Goal: Navigation & Orientation: Find specific page/section

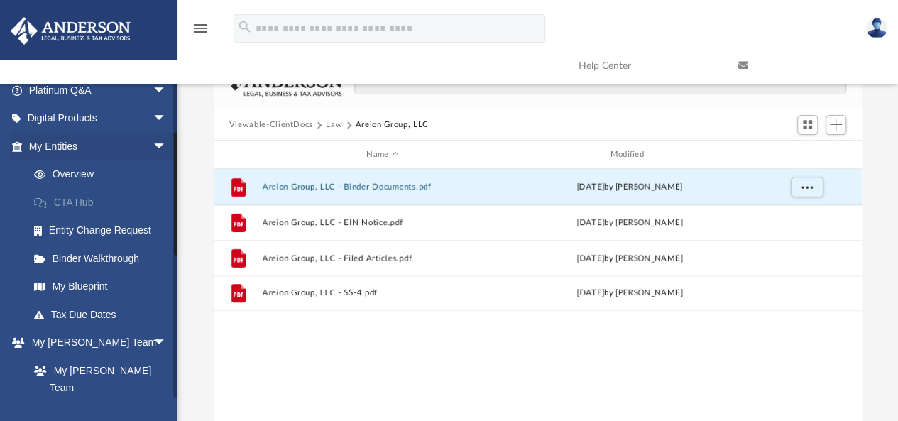
scroll to position [53, 0]
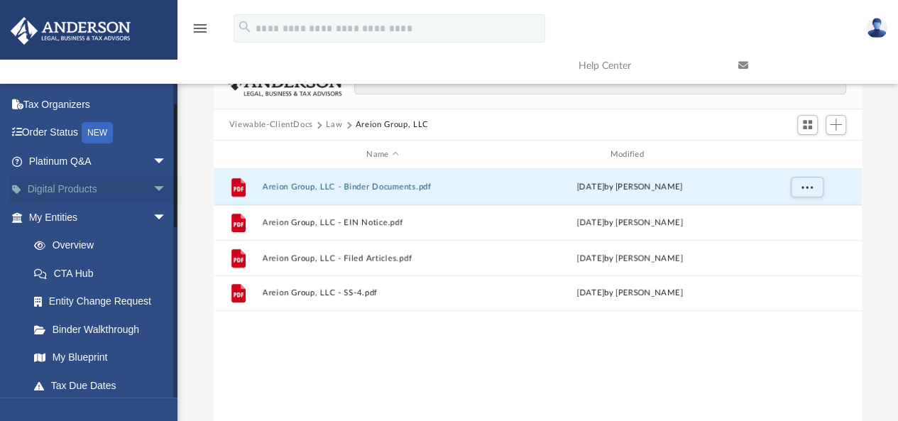
click at [75, 190] on link "Digital Products arrow_drop_down" at bounding box center [99, 189] width 178 height 28
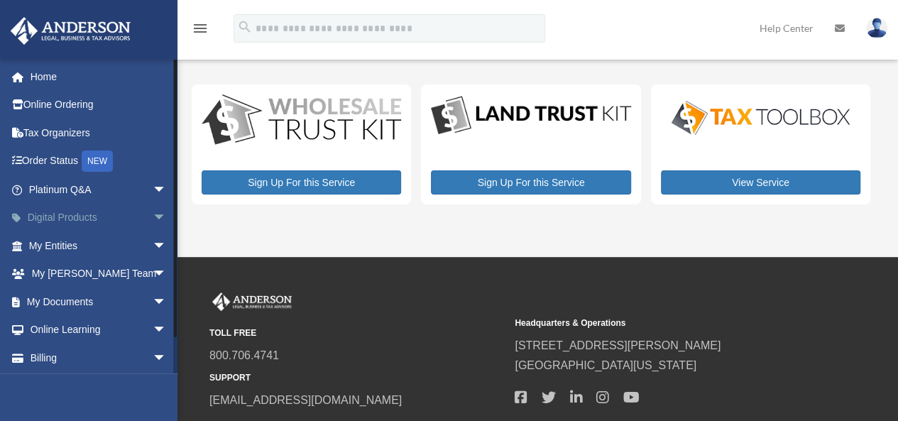
click at [102, 215] on link "Digital Products arrow_drop_down" at bounding box center [99, 218] width 178 height 28
click at [65, 212] on link "Digital Products arrow_drop_down" at bounding box center [99, 218] width 178 height 28
click at [67, 106] on link "Online Ordering" at bounding box center [99, 105] width 178 height 28
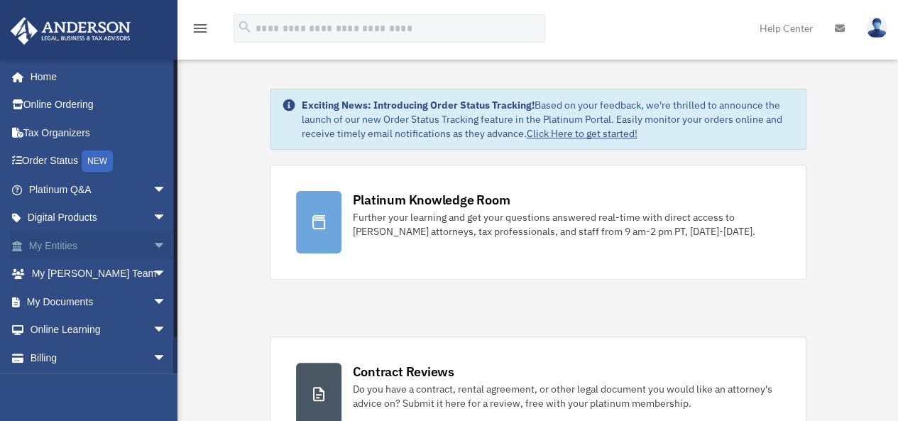
click at [126, 248] on link "My Entities arrow_drop_down" at bounding box center [99, 245] width 178 height 28
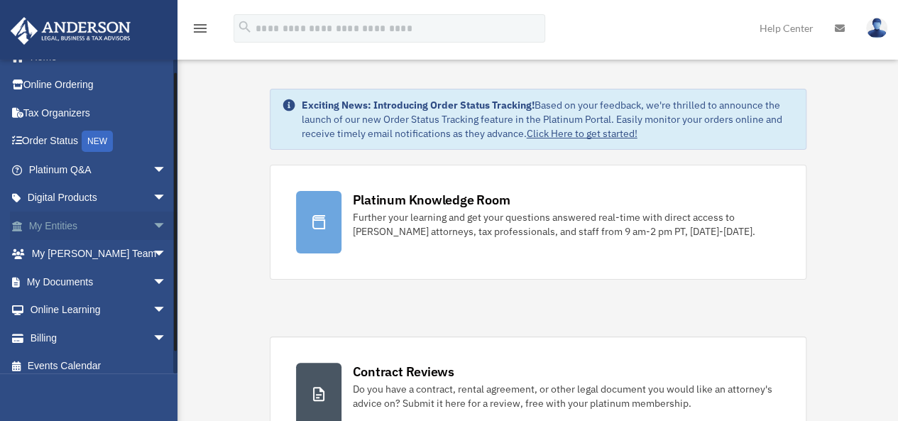
scroll to position [29, 0]
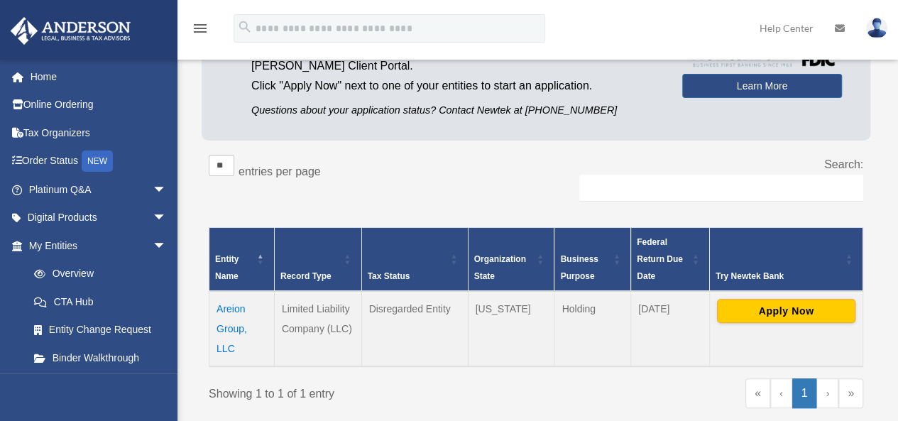
scroll to position [71, 0]
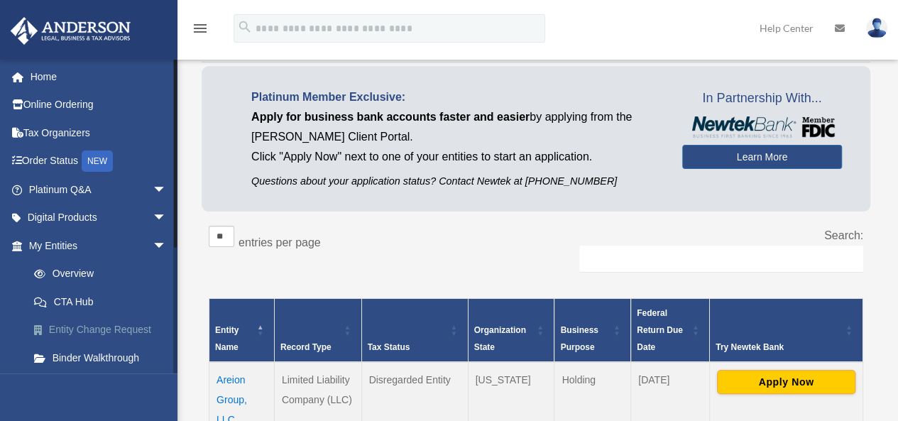
click at [81, 332] on link "Entity Change Request" at bounding box center [104, 330] width 168 height 28
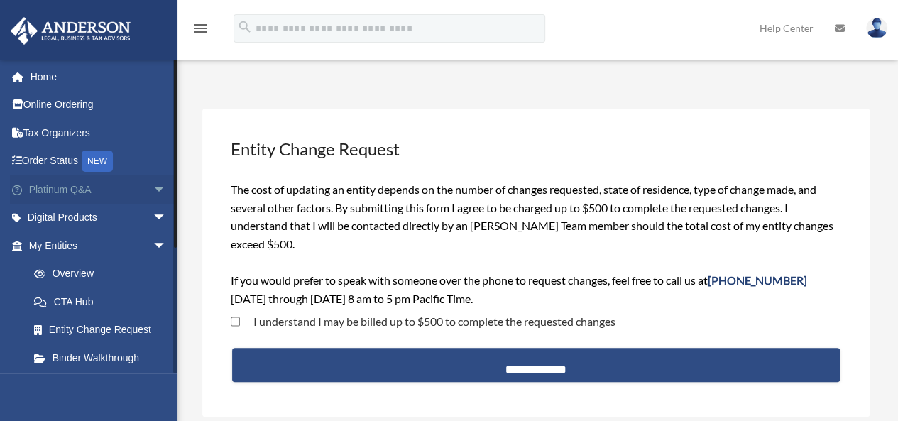
click at [74, 190] on link "Platinum Q&A arrow_drop_down" at bounding box center [99, 189] width 178 height 28
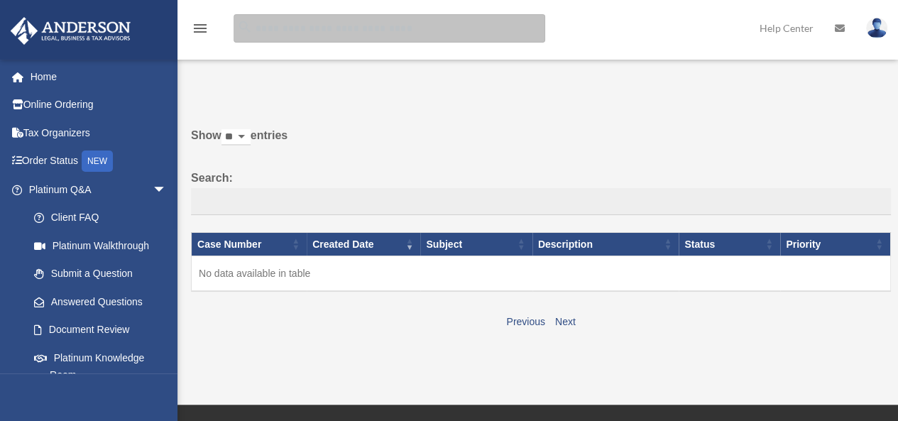
click at [265, 31] on input "search" at bounding box center [390, 28] width 312 height 28
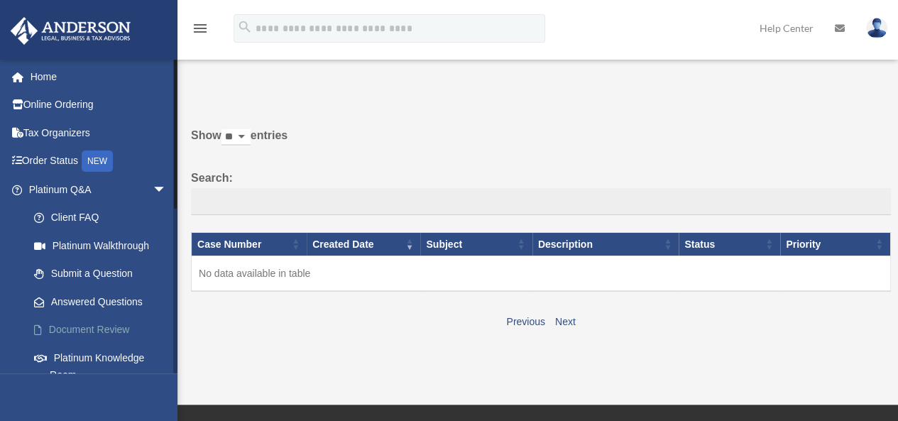
click at [104, 334] on link "Document Review" at bounding box center [104, 330] width 168 height 28
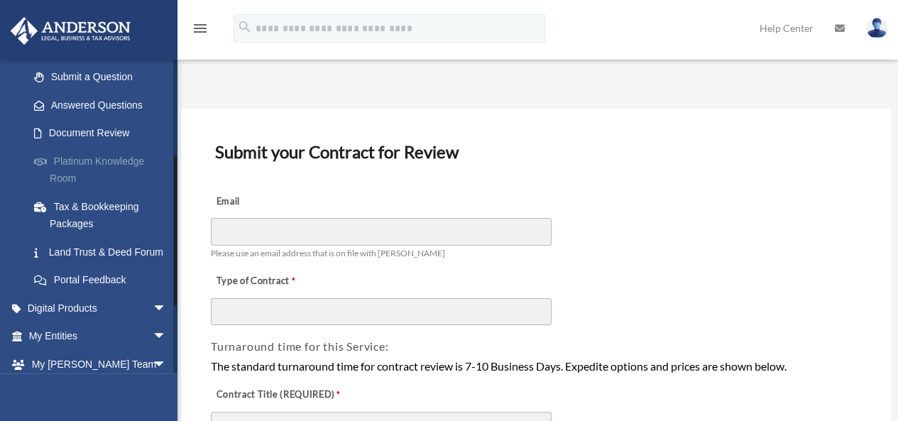
scroll to position [213, 0]
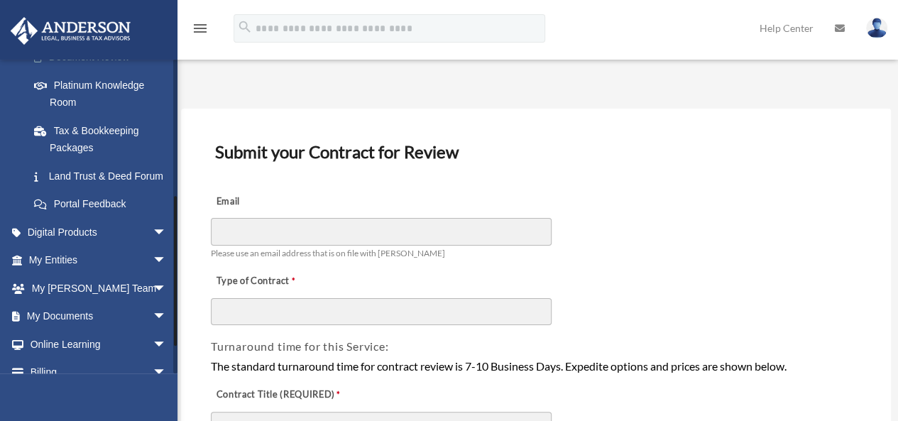
scroll to position [284, 0]
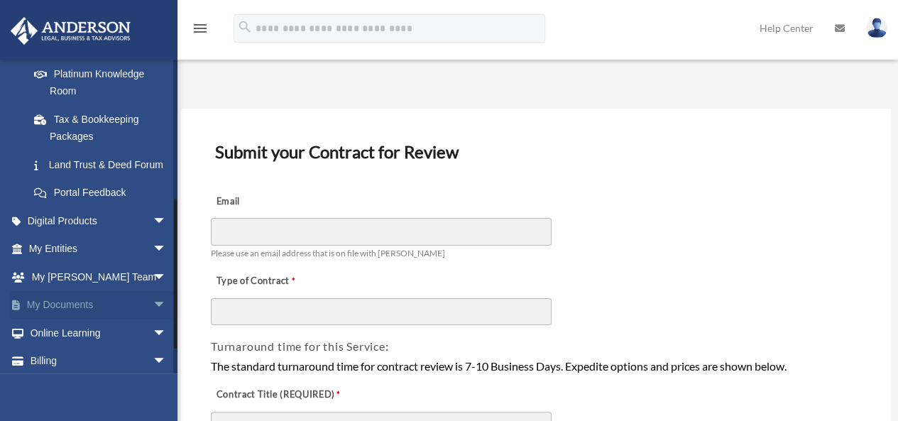
click at [104, 319] on link "My Documents arrow_drop_down" at bounding box center [99, 305] width 178 height 28
click at [114, 319] on link "My Documents arrow_drop_down" at bounding box center [99, 305] width 178 height 28
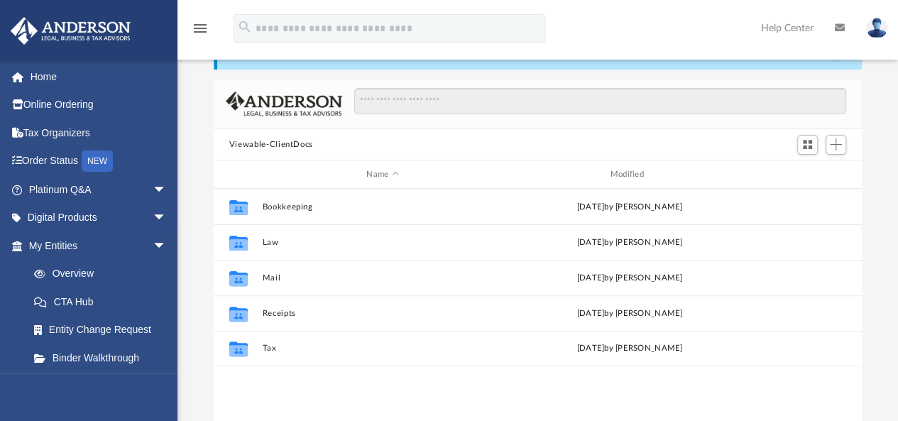
scroll to position [71, 0]
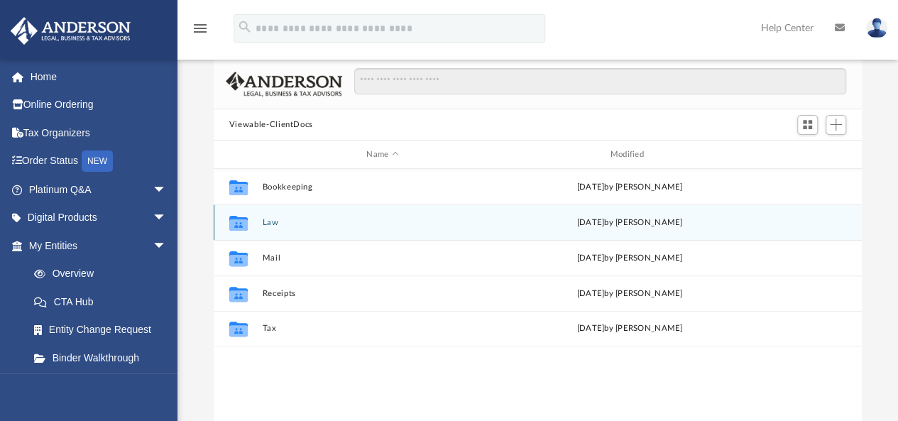
click at [275, 221] on button "Law" at bounding box center [382, 222] width 241 height 9
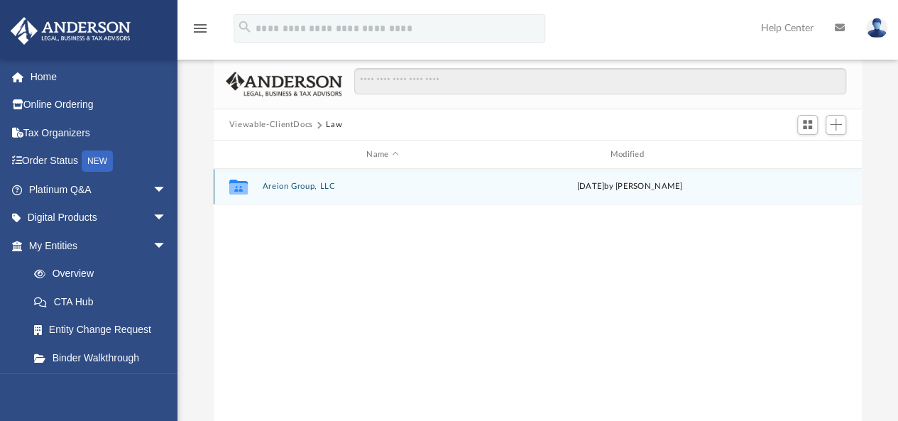
click at [280, 184] on button "Areion Group, LLC" at bounding box center [382, 186] width 241 height 9
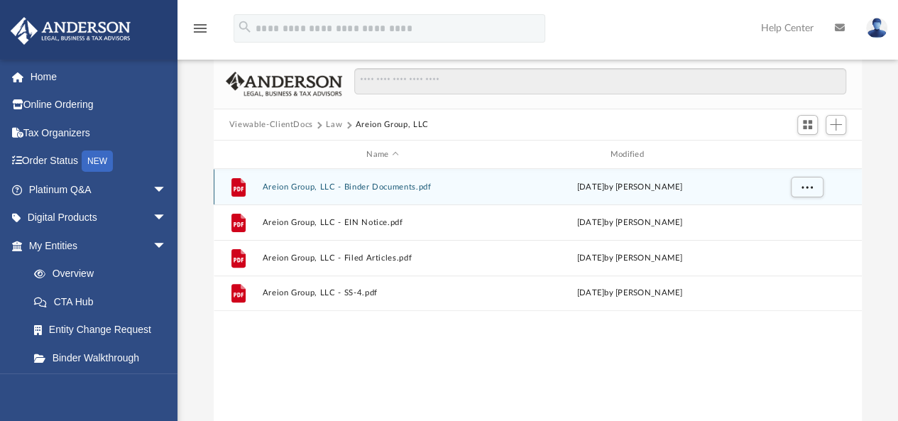
click at [322, 187] on button "Areion Group, LLC - Binder Documents.pdf" at bounding box center [382, 186] width 241 height 9
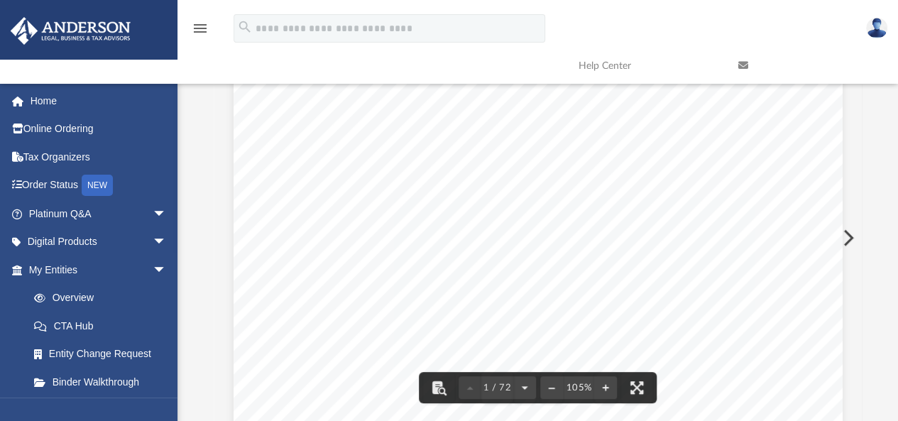
scroll to position [284, 0]
drag, startPoint x: 334, startPoint y: 275, endPoint x: 474, endPoint y: 272, distance: 140.6
click at [474, 272] on span "myteam@andersonadvisors.com" at bounding box center [432, 273] width 187 height 11
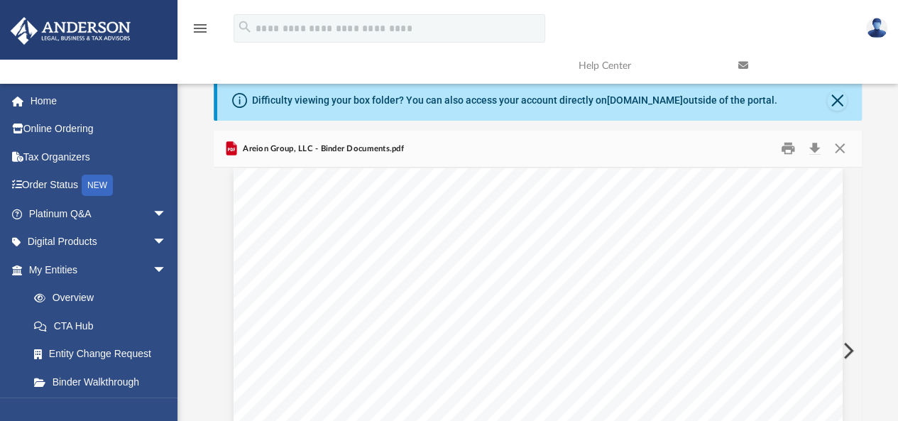
scroll to position [0, 0]
click at [50, 101] on link "Home" at bounding box center [99, 101] width 178 height 28
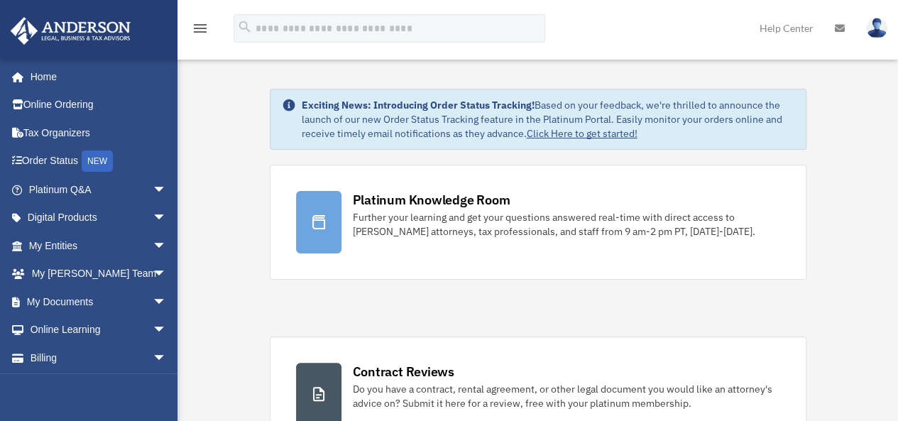
click at [546, 132] on link "Click Here to get started!" at bounding box center [582, 133] width 111 height 13
click at [840, 25] on icon at bounding box center [840, 28] width 10 height 10
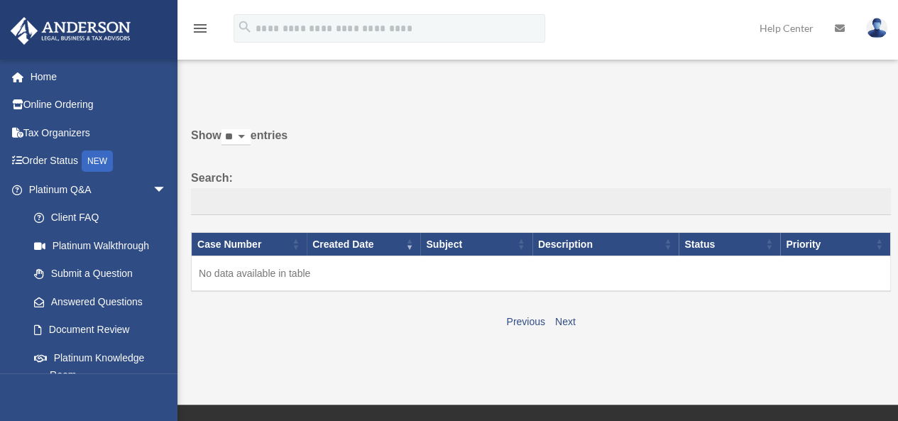
click at [882, 32] on img at bounding box center [876, 28] width 21 height 21
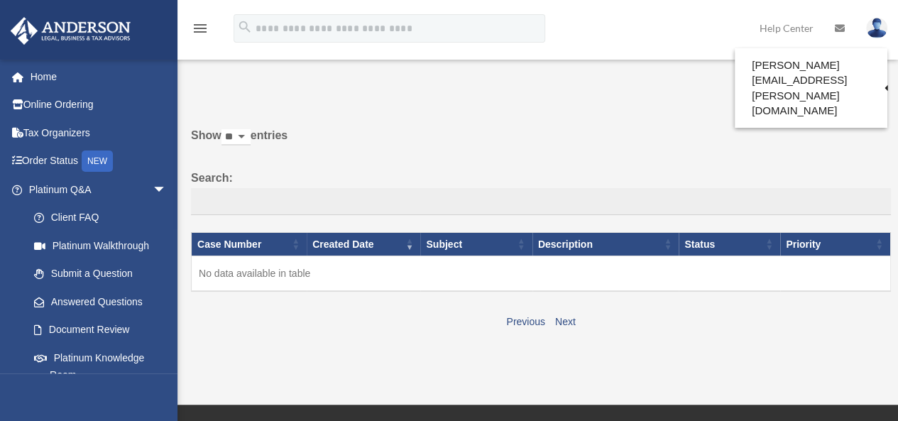
click at [666, 23] on div "menu search Site Menu add [PERSON_NAME][EMAIL_ADDRESS][PERSON_NAME][DOMAIN_NAME…" at bounding box center [449, 35] width 877 height 48
